Goal: Book appointment/travel/reservation

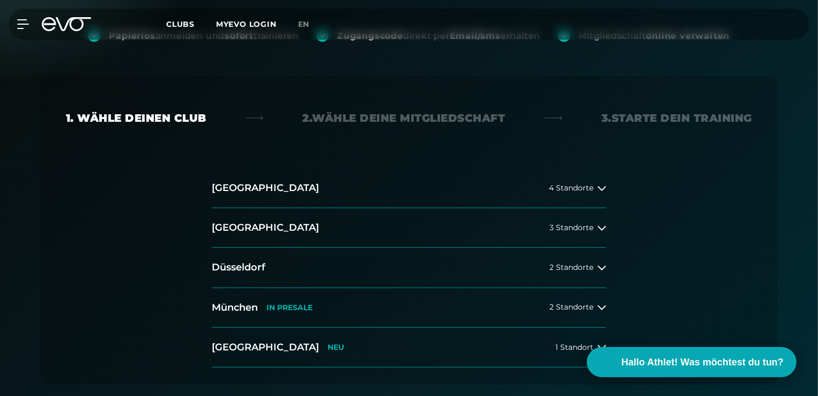
scroll to position [214, 0]
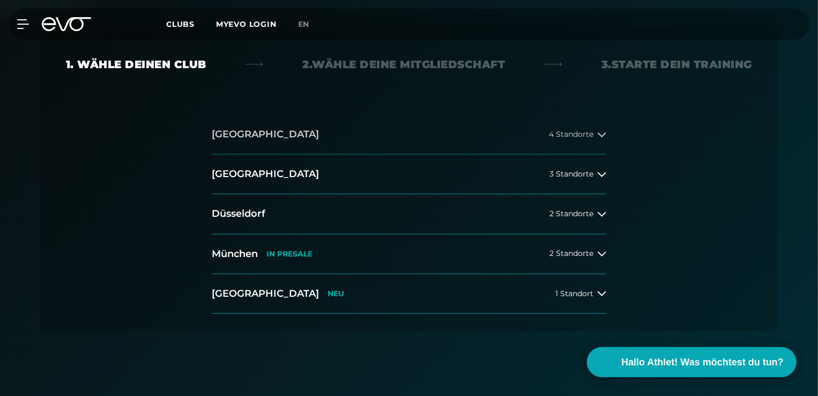
click at [549, 134] on span "4 Standorte" at bounding box center [571, 134] width 44 height 8
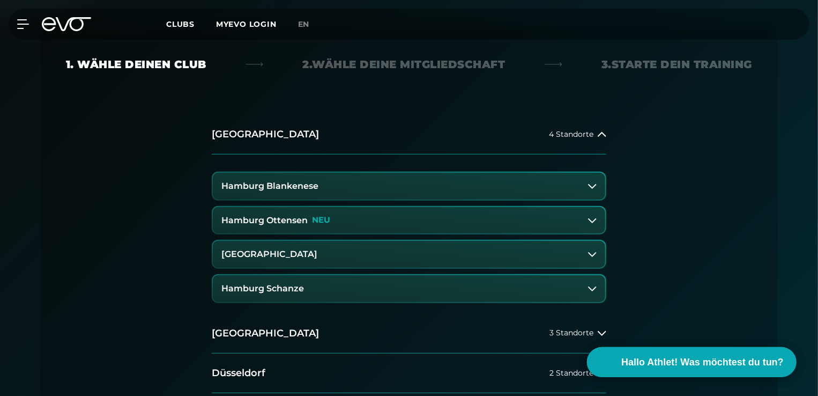
click at [358, 222] on button "Hamburg Ottensen NEU" at bounding box center [409, 220] width 392 height 27
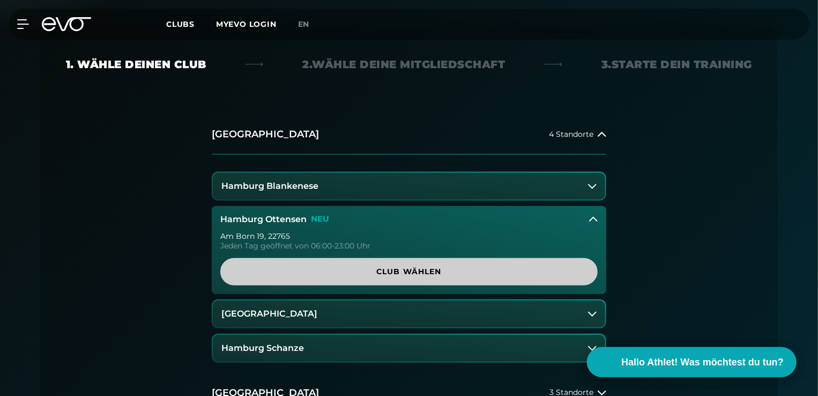
click at [403, 276] on span "Club wählen" at bounding box center [409, 271] width 326 height 11
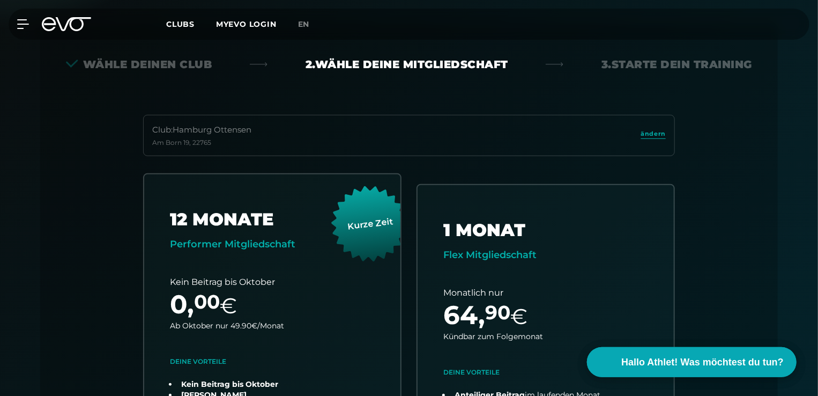
scroll to position [237, 0]
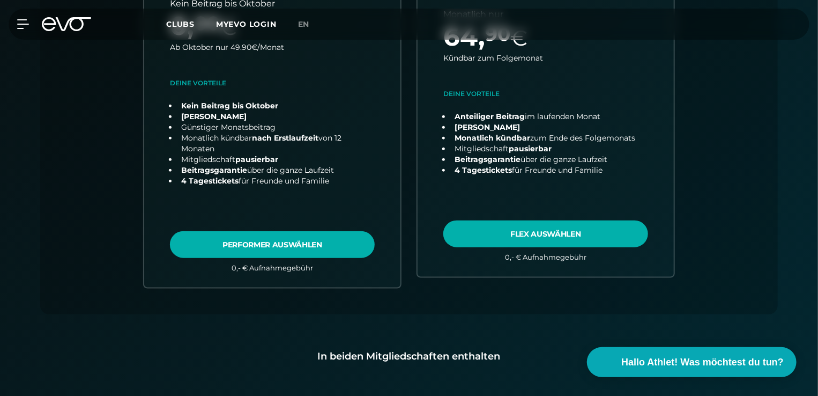
scroll to position [429, 0]
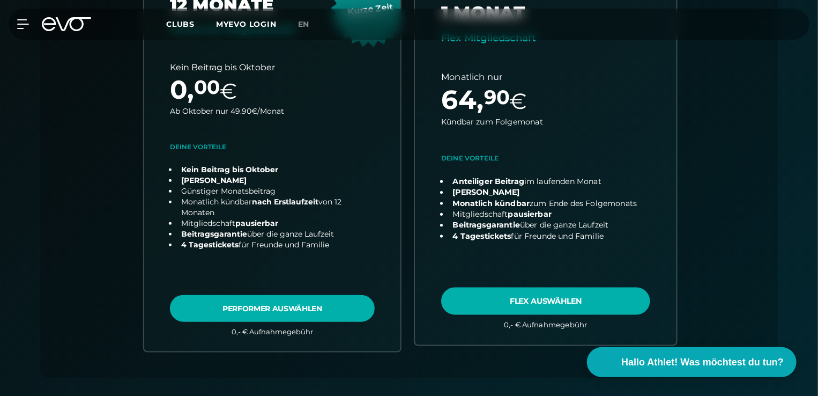
click at [579, 296] on link "choose plan" at bounding box center [546, 155] width 262 height 377
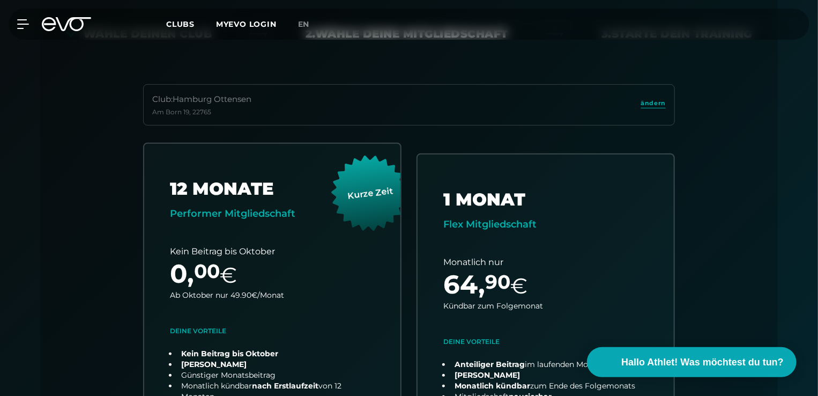
scroll to position [0, 0]
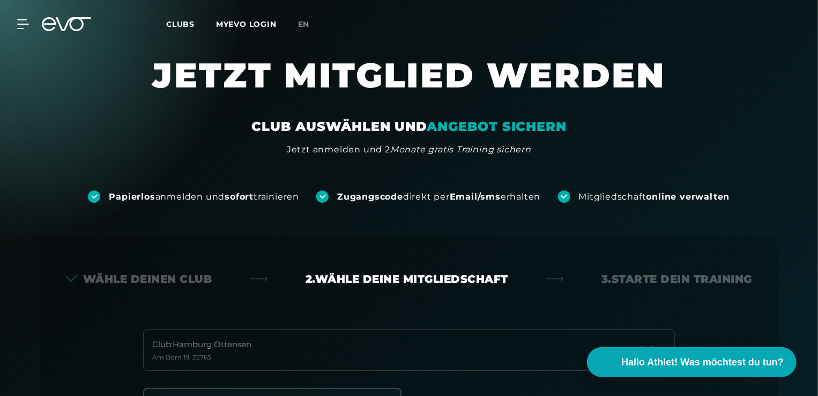
click at [24, 29] on div "MyEVO Login Über EVO Mitgliedschaften Probetraining TAGESPASS EVO Studios [GEOG…" at bounding box center [409, 24] width 814 height 31
click at [21, 23] on icon at bounding box center [25, 24] width 16 height 10
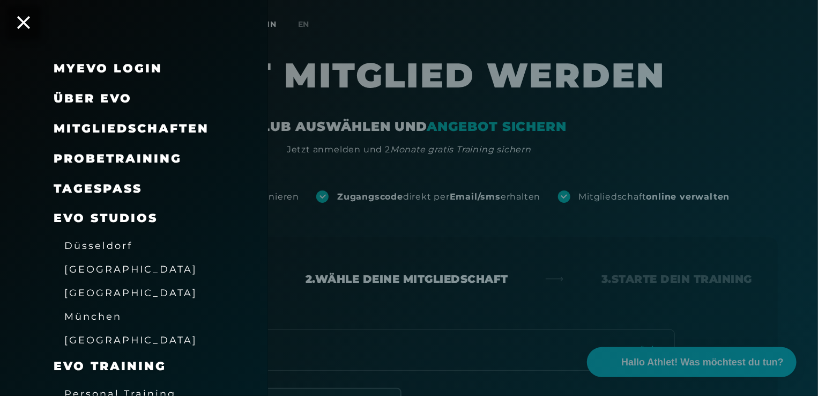
click at [132, 152] on span "Probetraining" at bounding box center [118, 158] width 128 height 14
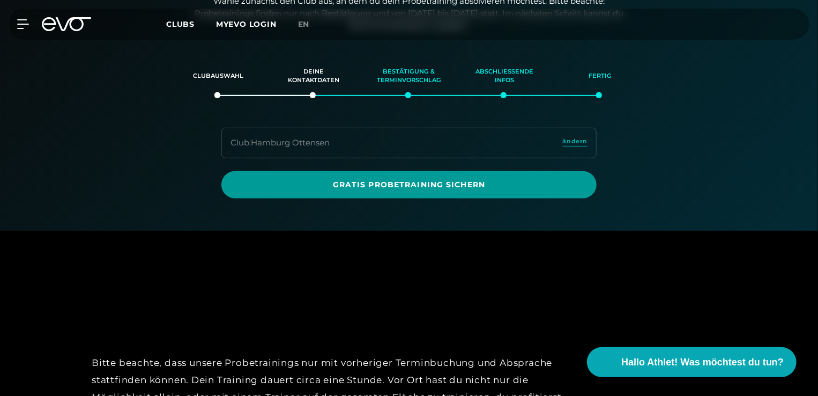
scroll to position [184, 0]
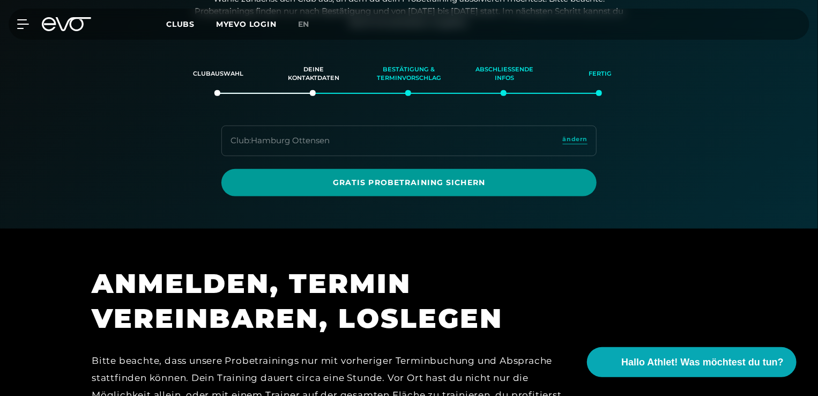
click at [399, 181] on span "Gratis Probetraining sichern" at bounding box center [409, 182] width 324 height 11
